Goal: Task Accomplishment & Management: Use online tool/utility

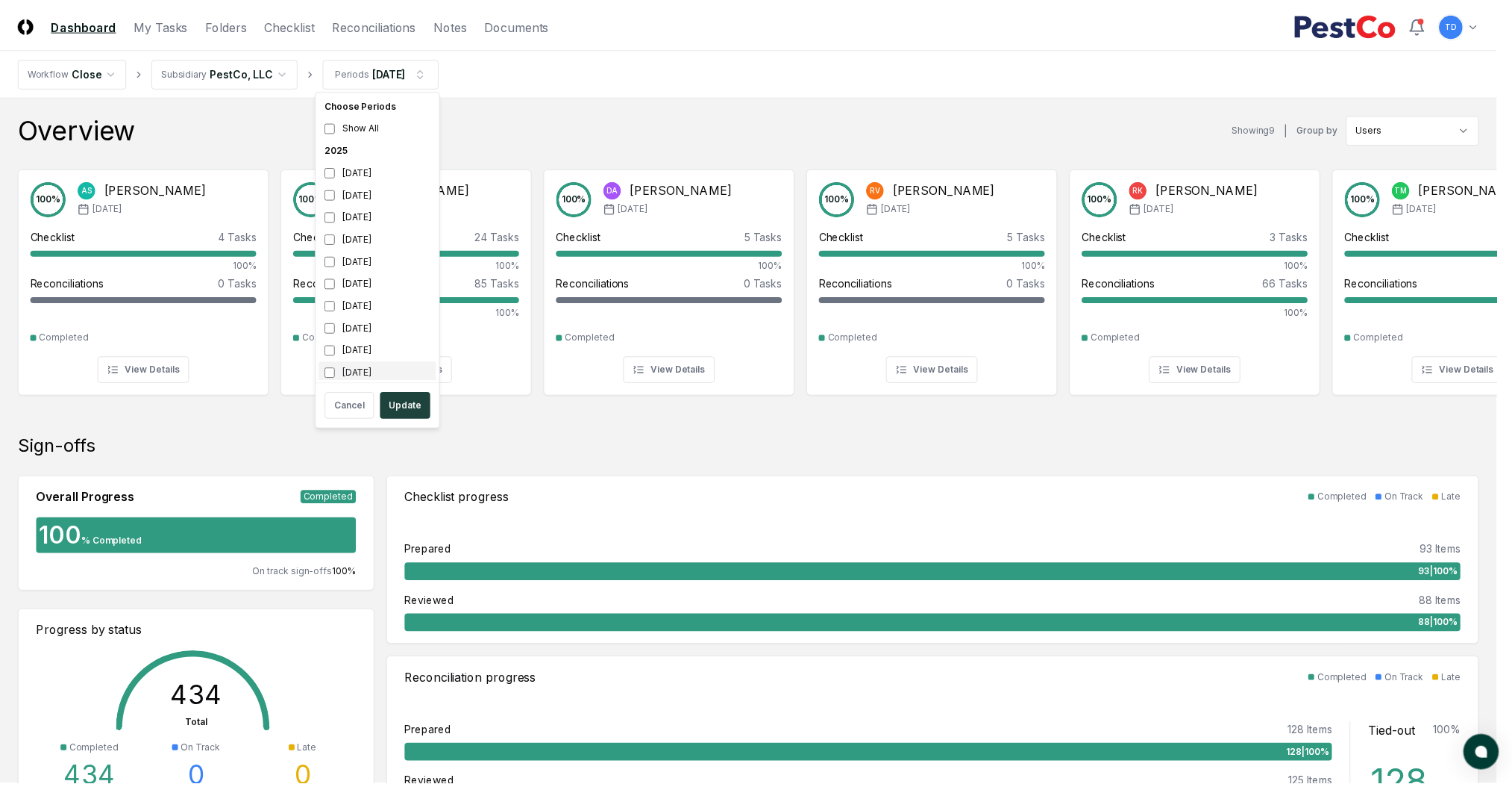
scroll to position [5, 0]
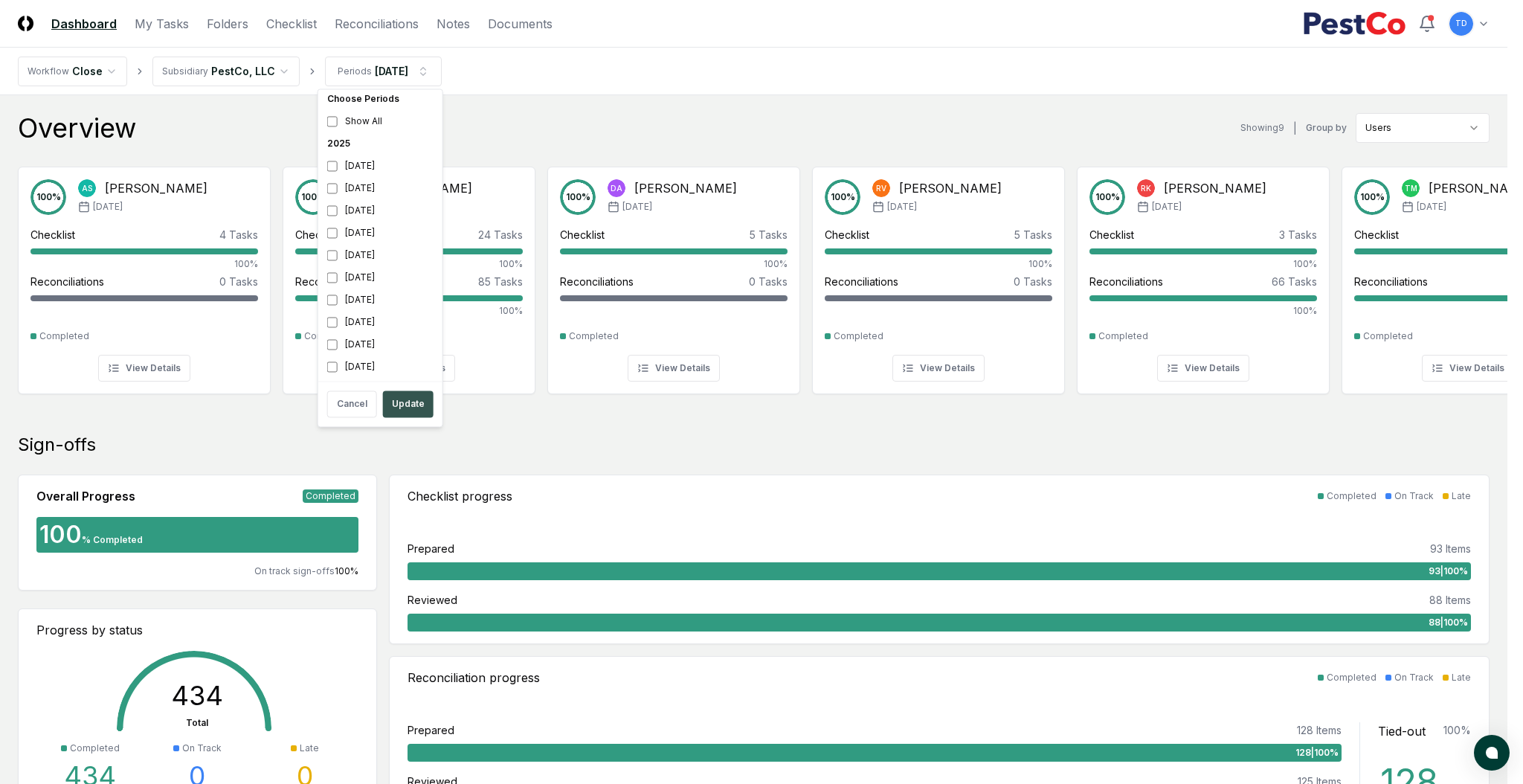
click at [419, 396] on button "Update" at bounding box center [408, 403] width 51 height 27
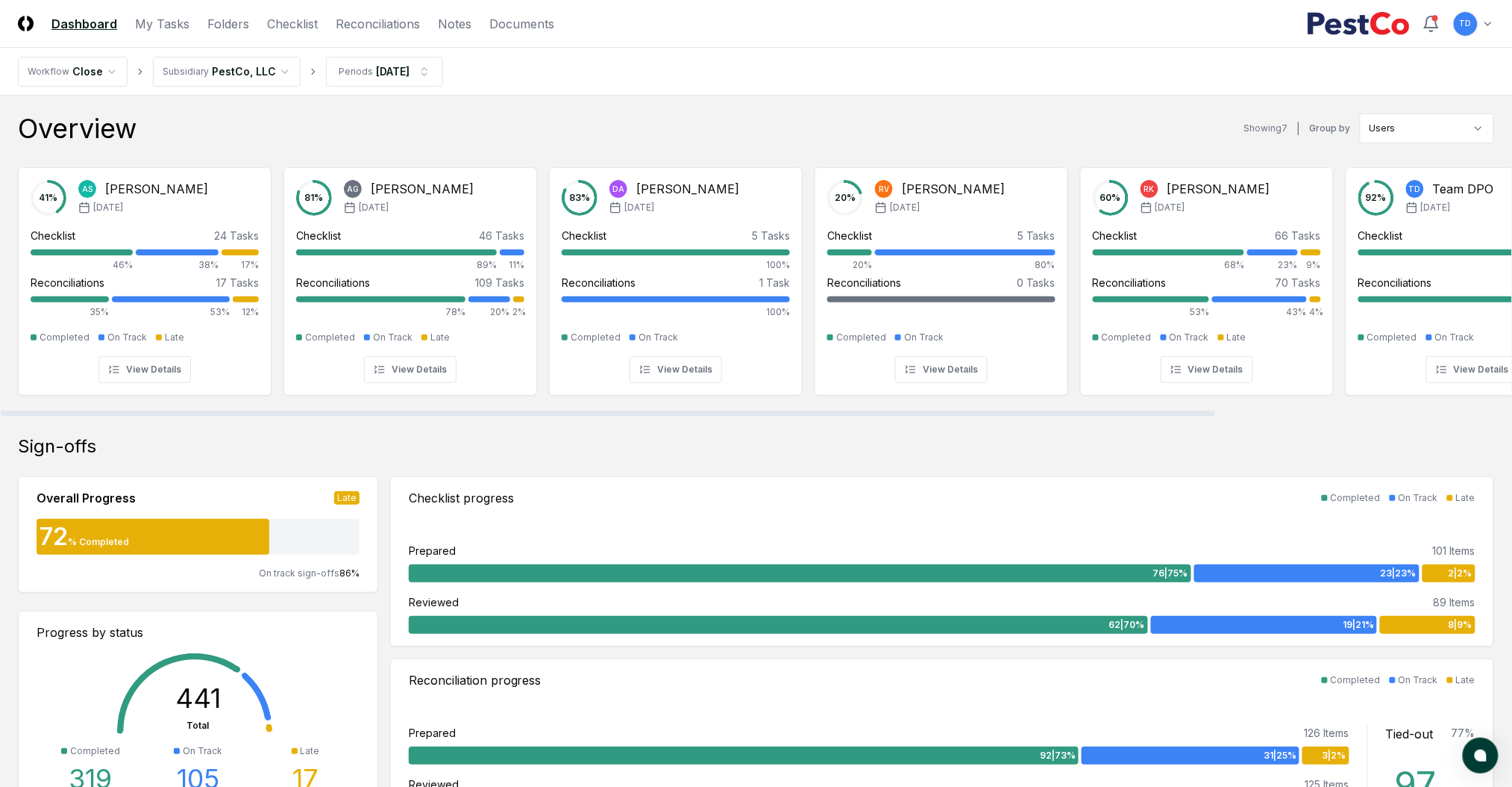
click at [366, 411] on div at bounding box center [756, 413] width 1512 height 7
drag, startPoint x: 411, startPoint y: 411, endPoint x: 368, endPoint y: 343, distance: 80.5
click at [368, 411] on div at bounding box center [608, 413] width 1214 height 5
click at [267, 18] on link "Checklist" at bounding box center [292, 23] width 51 height 18
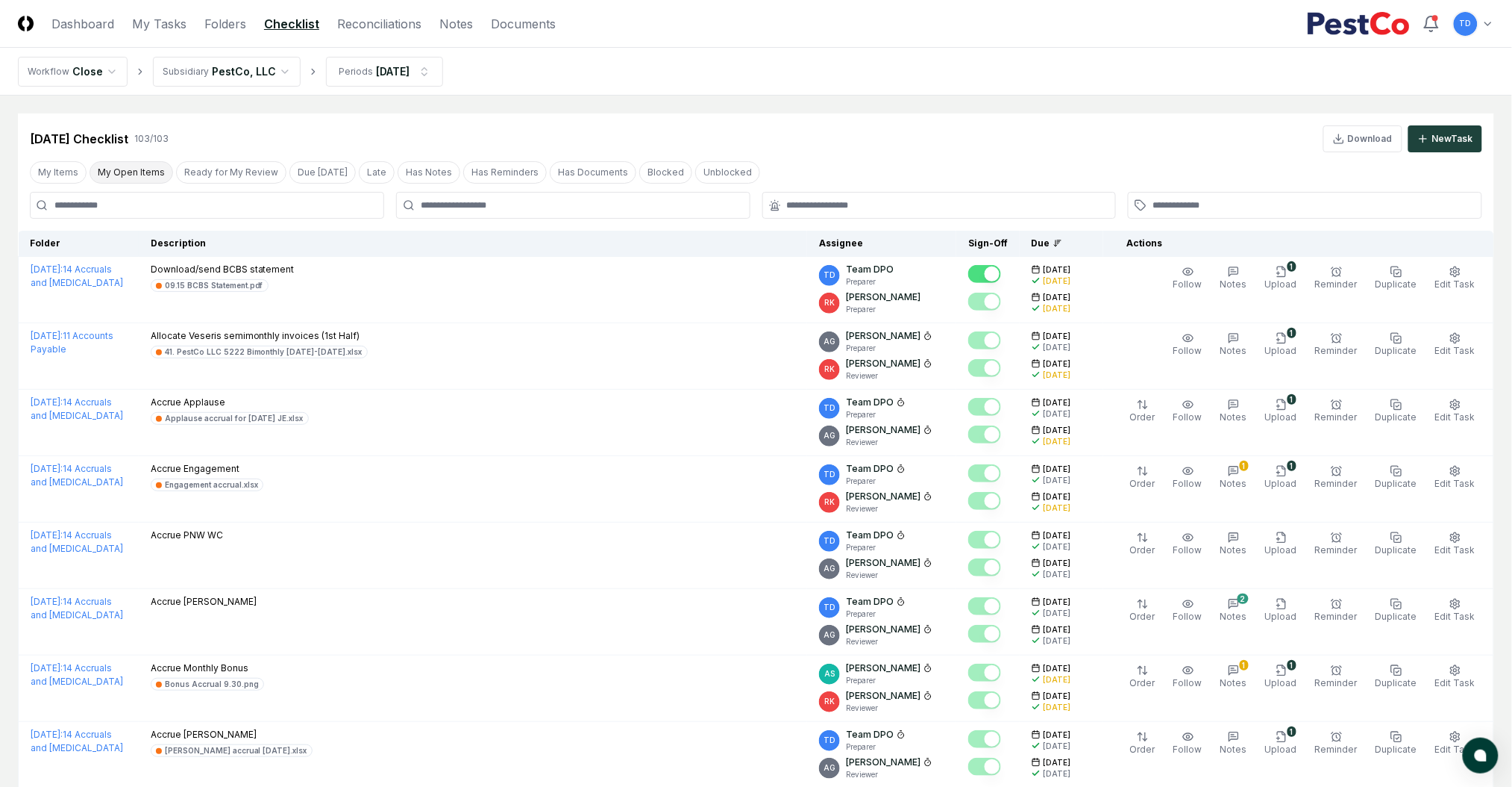
click at [106, 163] on button "My Open Items" at bounding box center [131, 172] width 83 height 23
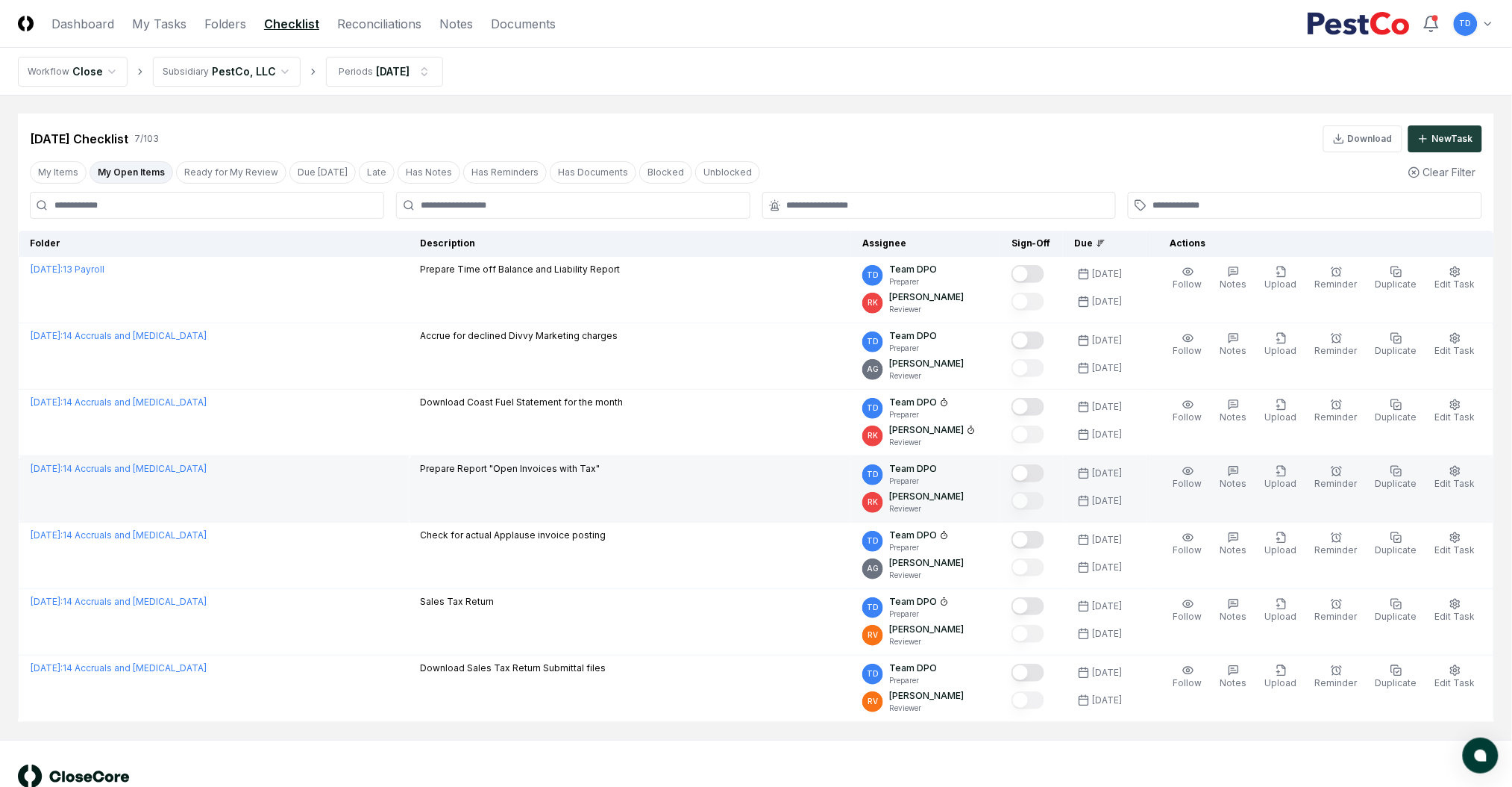
click at [579, 471] on p "Prepare Report "Open Invoices with Tax"" at bounding box center [510, 468] width 179 height 14
click at [546, 475] on p "Prepare Report "Open Invoices with Tax"" at bounding box center [510, 468] width 179 height 14
click at [486, 473] on p "Prepare Report "Open Invoices with Tax"" at bounding box center [510, 468] width 179 height 14
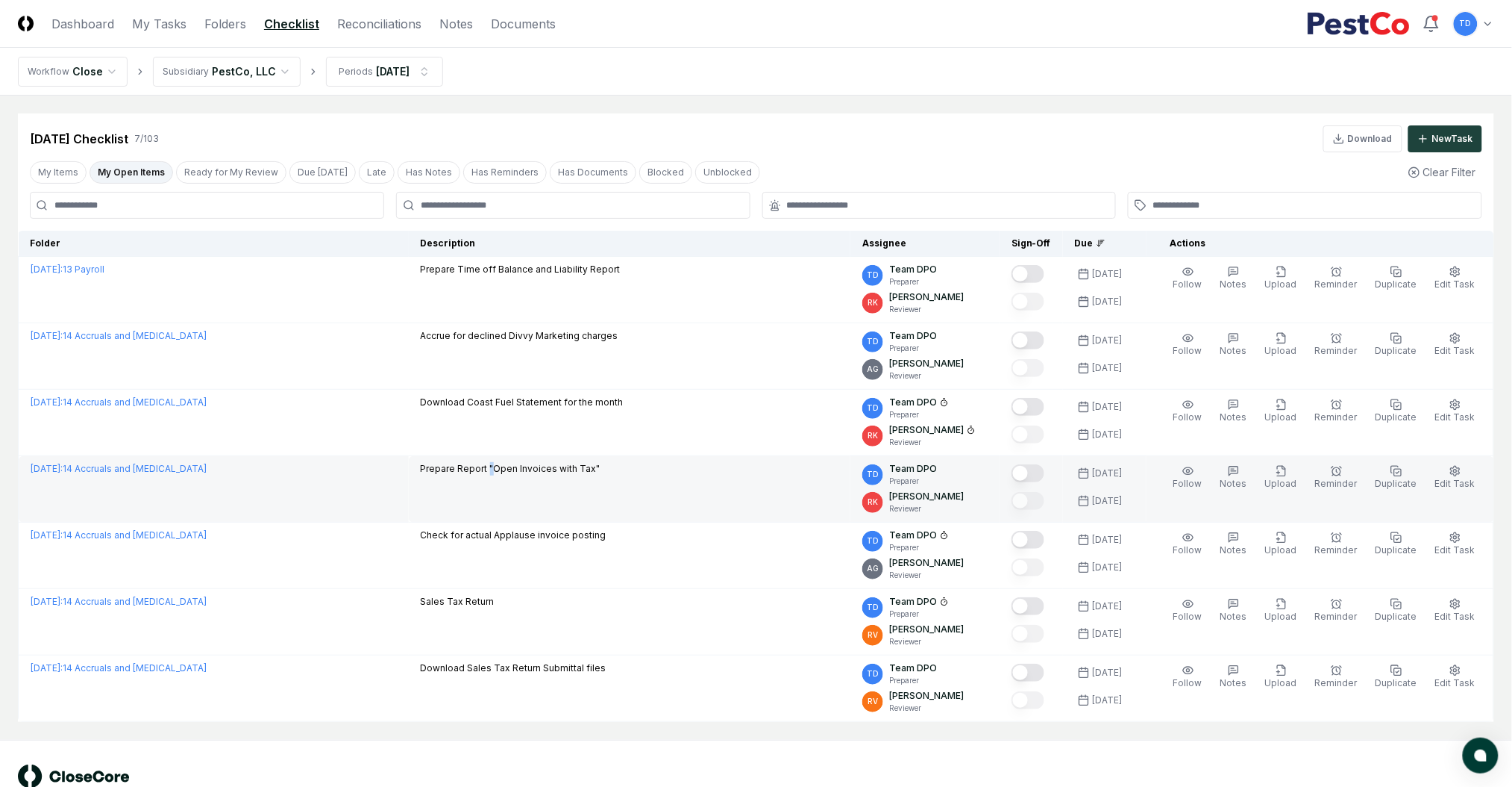
click at [486, 473] on p "Prepare Report "Open Invoices with Tax"" at bounding box center [510, 468] width 179 height 14
